Goal: Check status: Check status

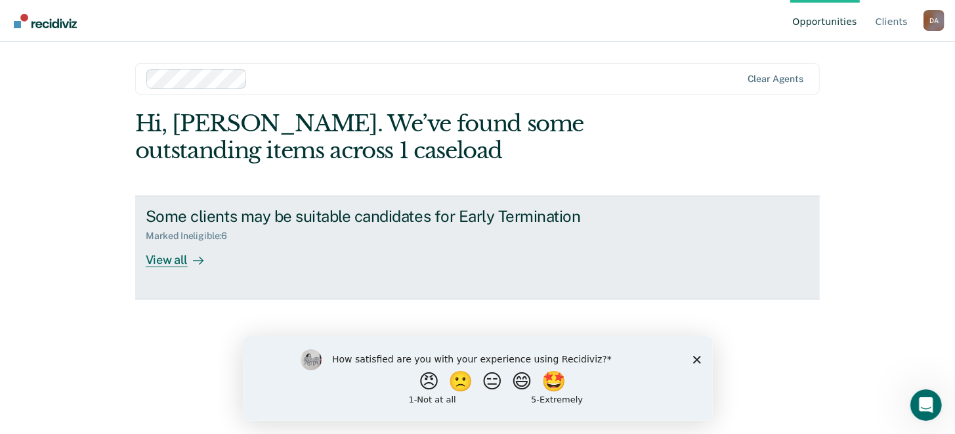
click at [186, 234] on div "Marked Ineligible : 6" at bounding box center [192, 235] width 92 height 11
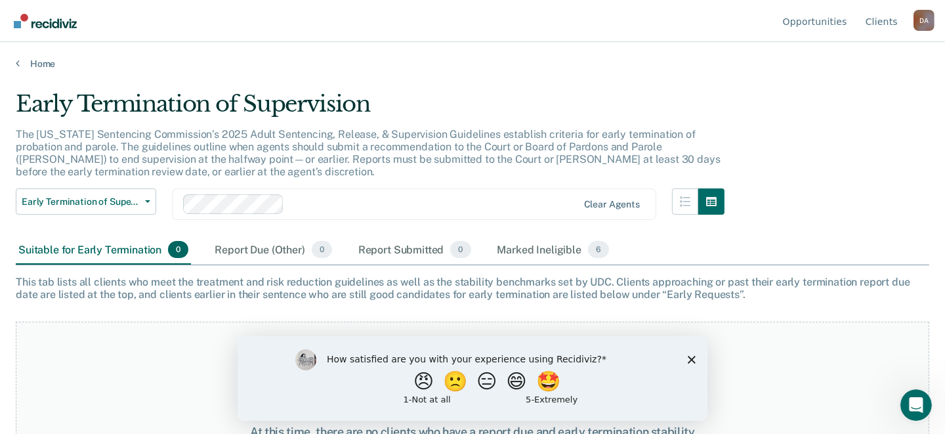
scroll to position [65, 0]
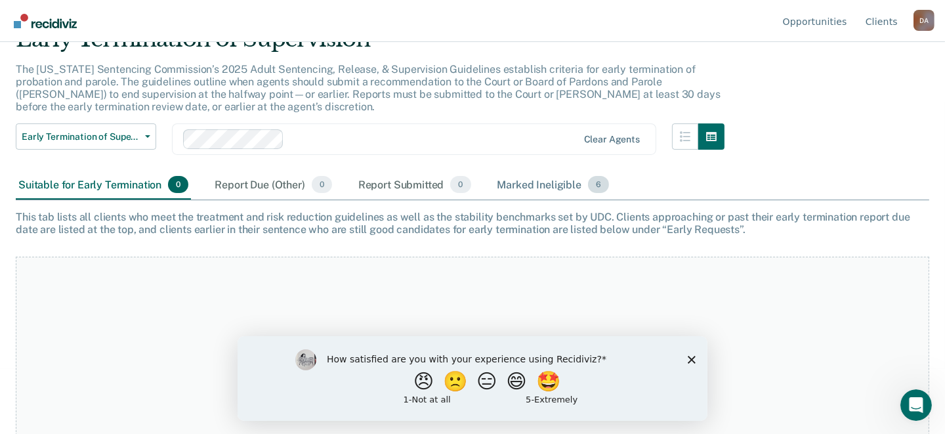
click at [544, 186] on div "Marked Ineligible 6" at bounding box center [554, 185] width 118 height 29
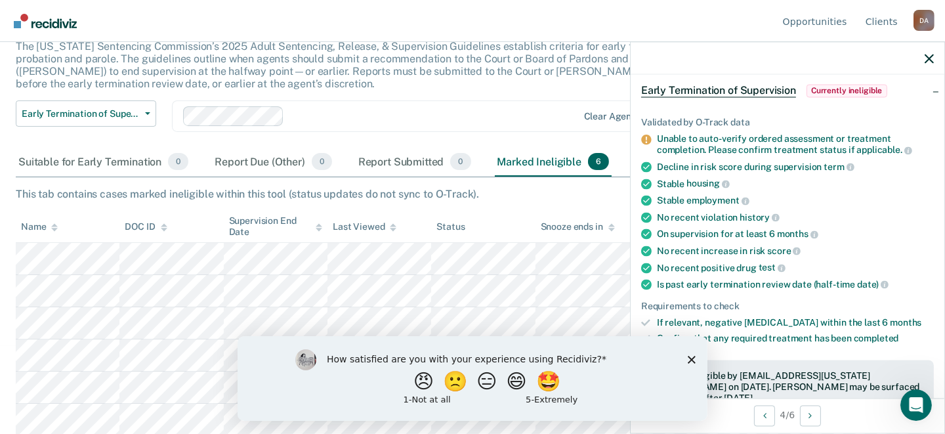
scroll to position [131, 0]
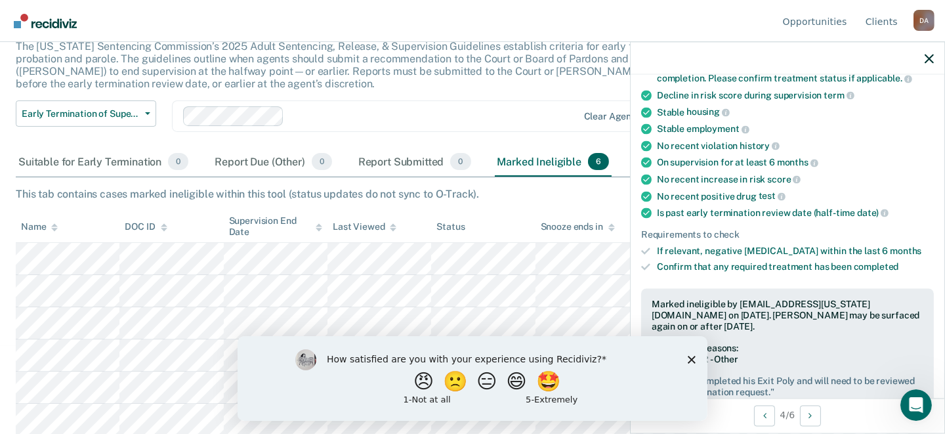
click at [691, 360] on icon "Close survey" at bounding box center [691, 359] width 8 height 8
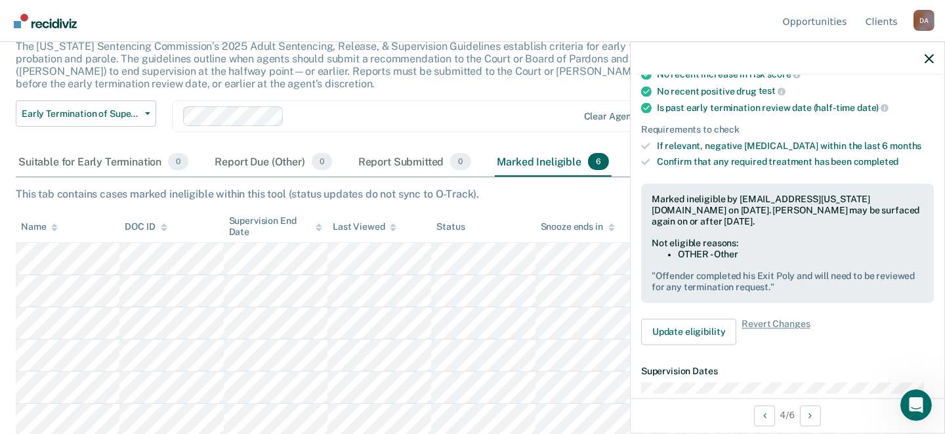
scroll to position [262, 0]
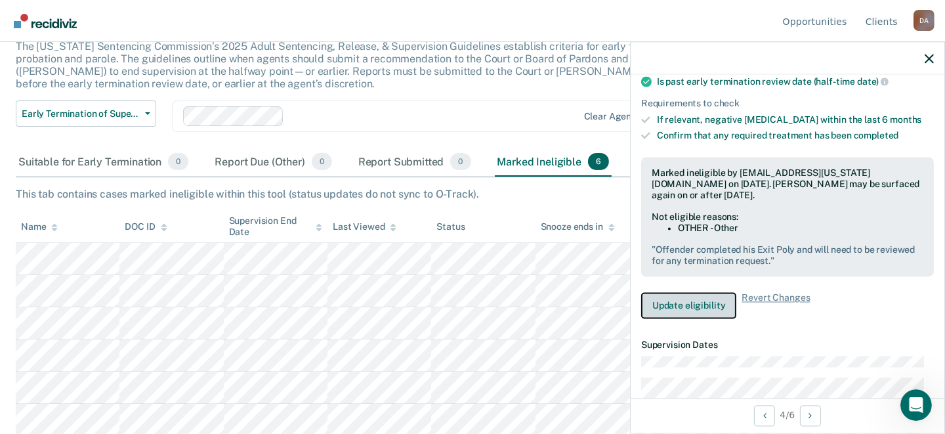
click at [710, 301] on button "Update eligibility" at bounding box center [688, 306] width 95 height 26
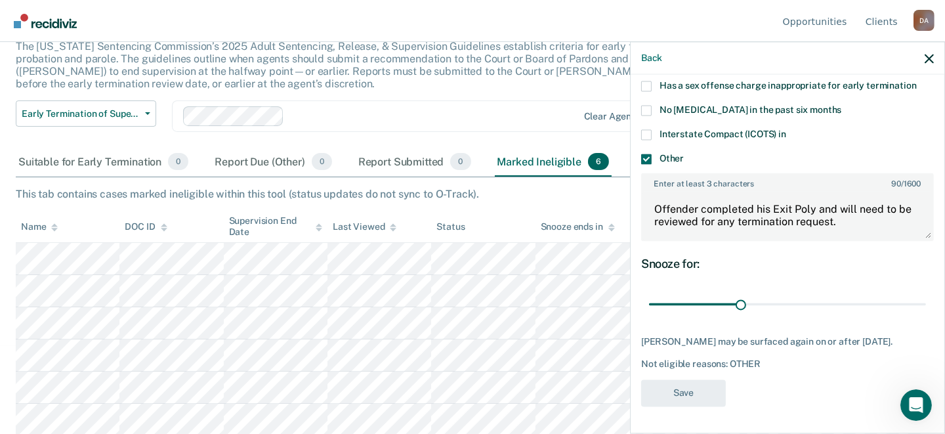
scroll to position [247, 0]
drag, startPoint x: 653, startPoint y: 197, endPoint x: 853, endPoint y: 213, distance: 200.2
click at [853, 213] on textarea "Offender completed his Exit Poly and will need to be reviewed for any terminati…" at bounding box center [788, 216] width 290 height 49
type textarea "Report was completed after completing his Poly. Waiting for response from [PERS…"
click at [685, 390] on button "Save" at bounding box center [683, 393] width 85 height 27
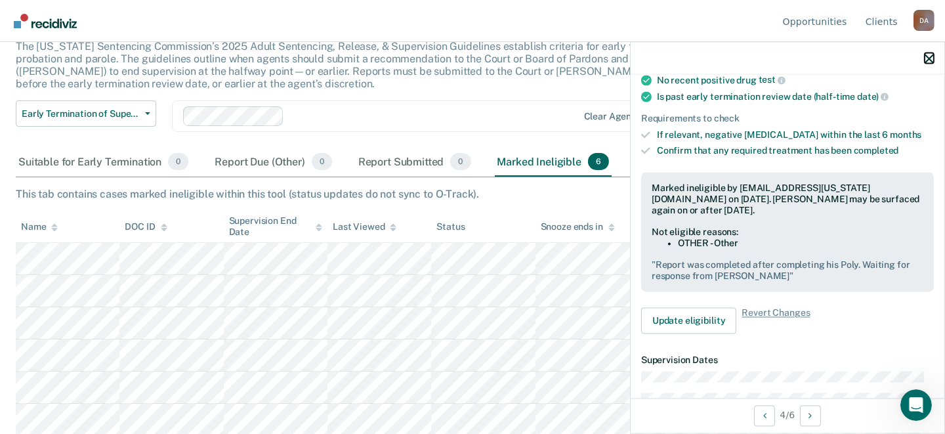
click at [926, 58] on icon "button" at bounding box center [929, 58] width 9 height 9
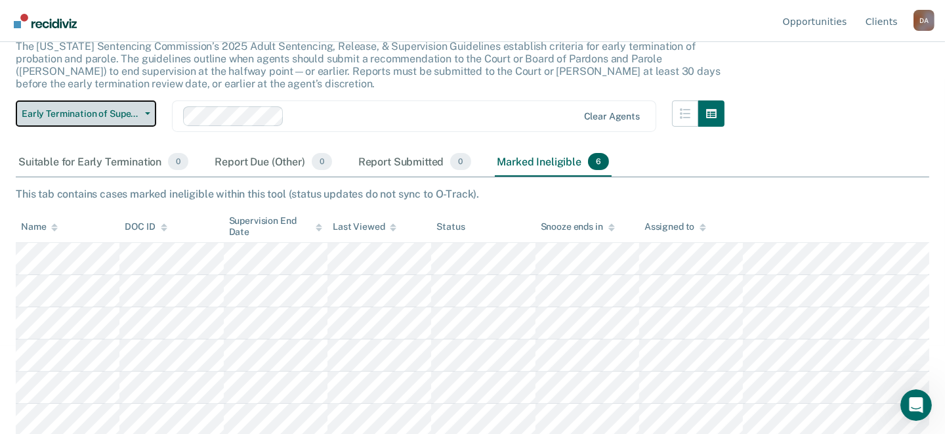
click at [72, 114] on span "Early Termination of Supervision" at bounding box center [81, 113] width 118 height 11
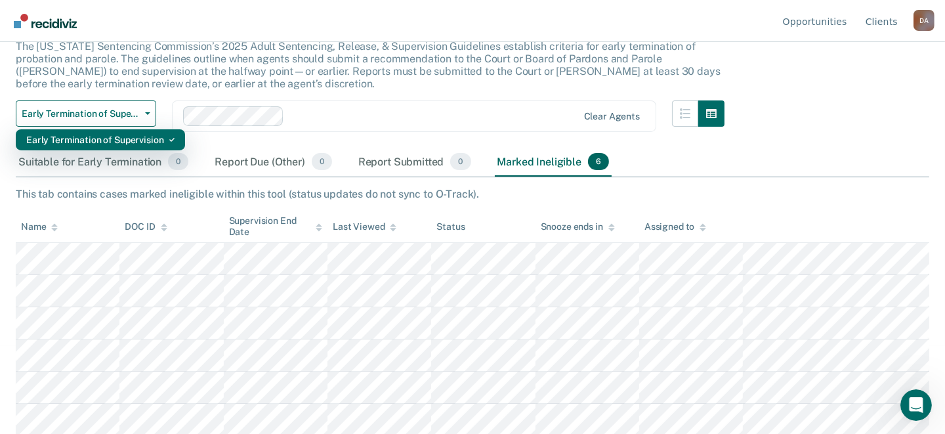
click at [76, 137] on div "Early Termination of Supervision" at bounding box center [100, 139] width 148 height 21
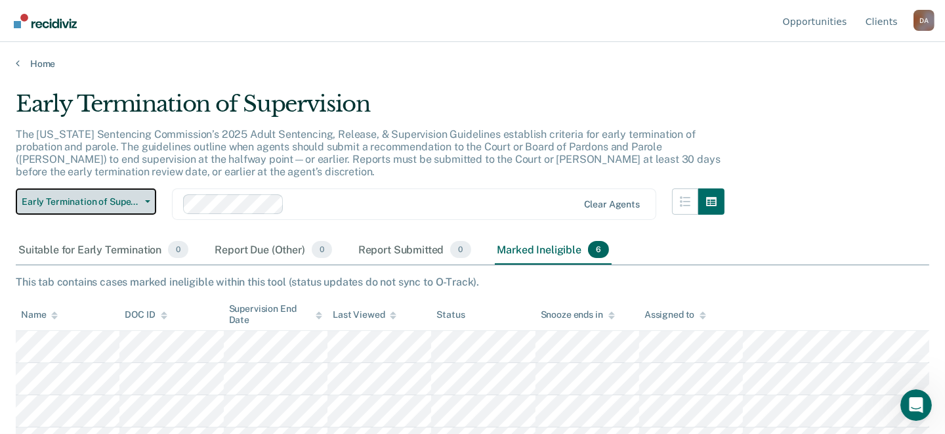
scroll to position [88, 0]
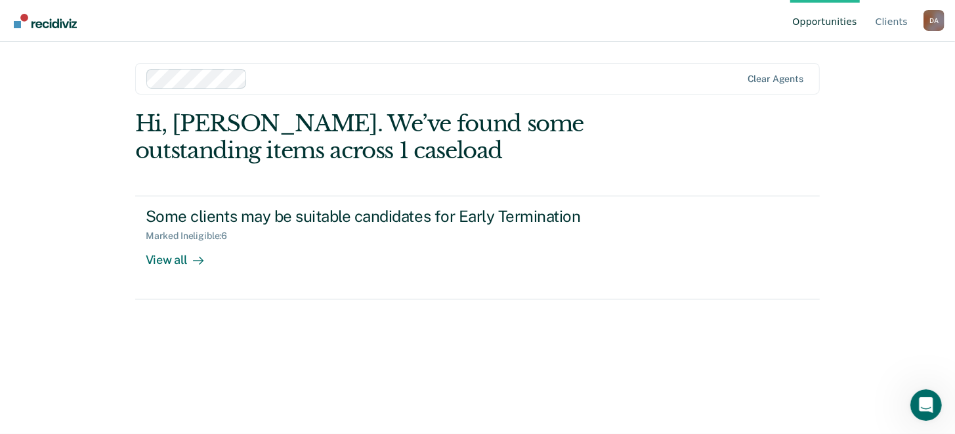
click at [241, 163] on div "Hi, [PERSON_NAME]. We’ve found some outstanding items across 1 caseload" at bounding box center [409, 137] width 548 height 54
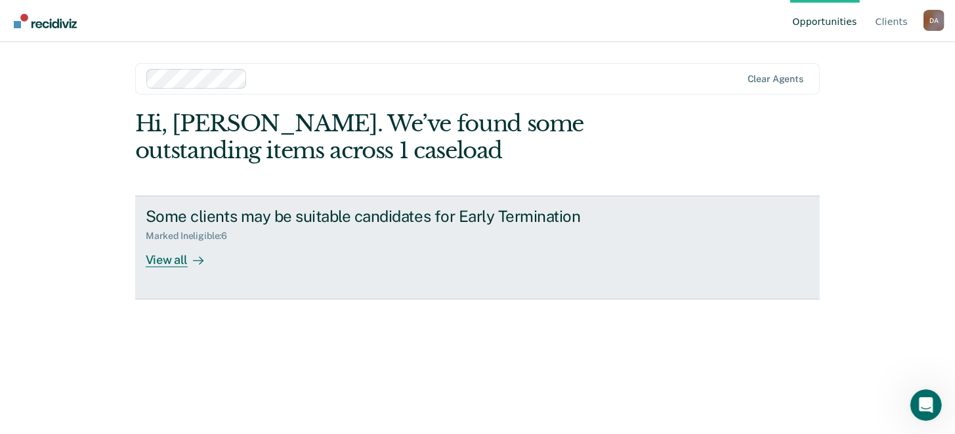
click at [178, 259] on div "View all" at bounding box center [183, 255] width 74 height 26
